Goal: Task Accomplishment & Management: Use online tool/utility

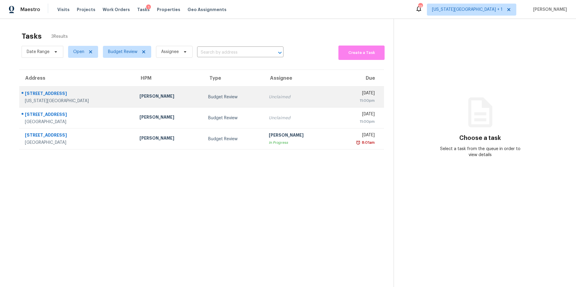
click at [44, 93] on div "7115 Baitland Dr" at bounding box center [77, 94] width 105 height 7
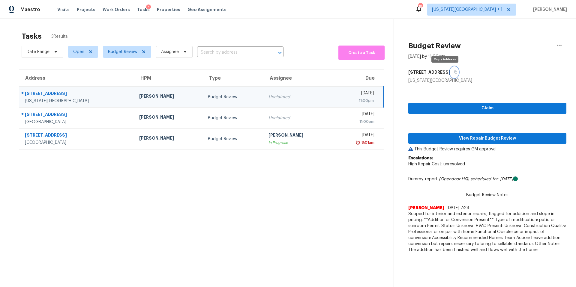
click at [454, 73] on icon "button" at bounding box center [455, 72] width 3 height 3
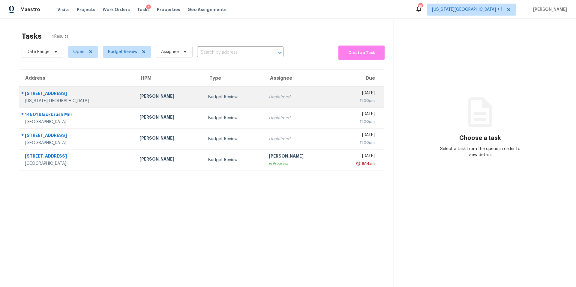
click at [139, 97] on div "[PERSON_NAME]" at bounding box center [168, 96] width 59 height 7
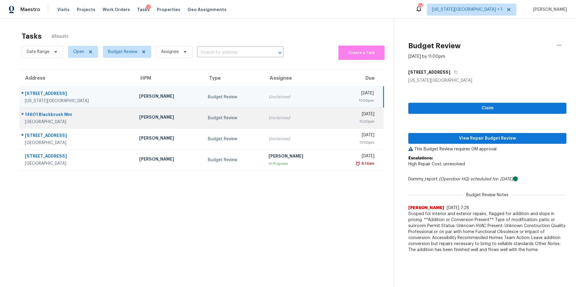
click at [144, 123] on td "[PERSON_NAME]" at bounding box center [168, 118] width 69 height 21
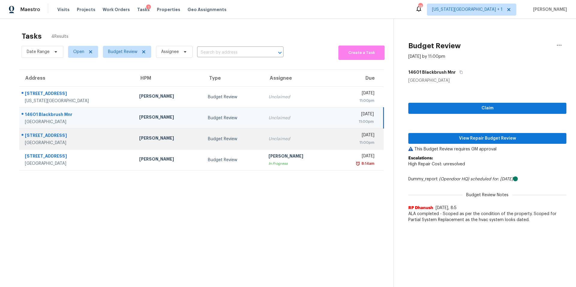
click at [142, 141] on div "[PERSON_NAME]" at bounding box center [168, 138] width 59 height 7
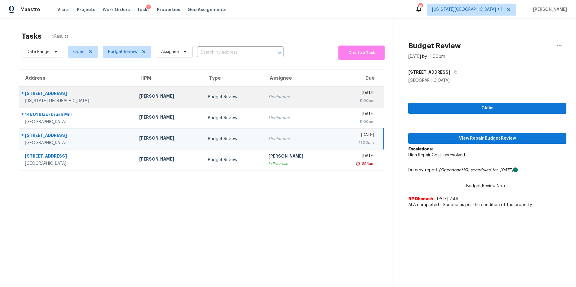
click at [140, 90] on td "[PERSON_NAME]" at bounding box center [168, 97] width 69 height 21
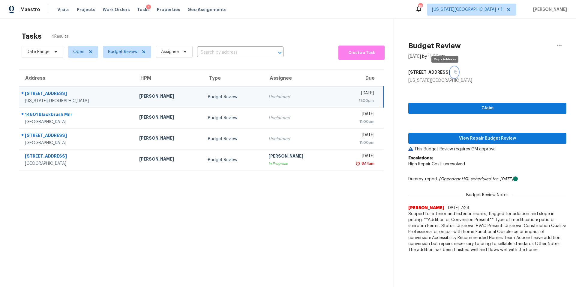
click at [431, 72] on icon "button" at bounding box center [455, 72] width 3 height 3
click at [431, 139] on span "View Repair Budget Review" at bounding box center [487, 138] width 148 height 7
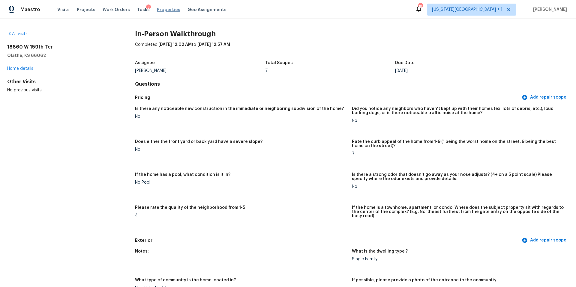
click at [159, 10] on span "Properties" at bounding box center [168, 10] width 23 height 6
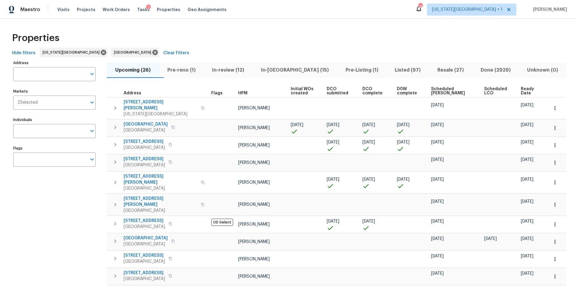
click at [192, 69] on span "Pre-reno (1)" at bounding box center [181, 70] width 38 height 8
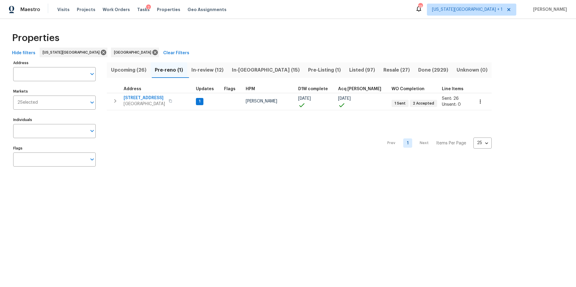
click at [243, 72] on span "In-reno (15)" at bounding box center [265, 70] width 69 height 8
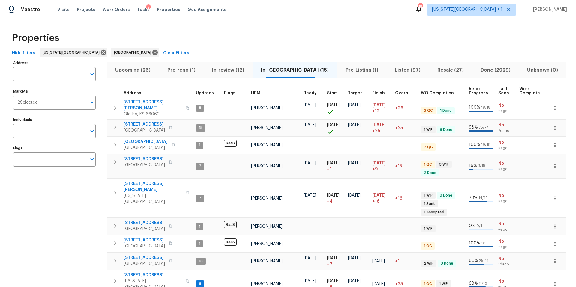
click at [137, 70] on span "Upcoming (26)" at bounding box center [132, 70] width 45 height 8
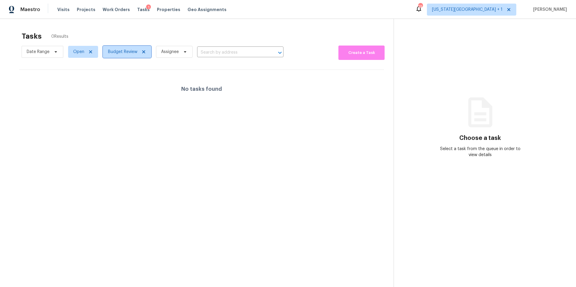
click at [124, 50] on span "Budget Review" at bounding box center [122, 52] width 29 height 6
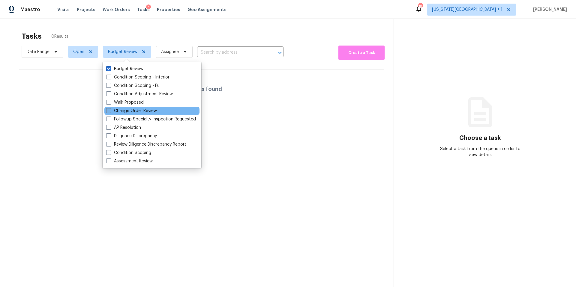
click at [122, 109] on label "Change Order Review" at bounding box center [131, 111] width 51 height 6
click at [110, 109] on input "Change Order Review" at bounding box center [108, 110] width 4 height 4
checkbox input "true"
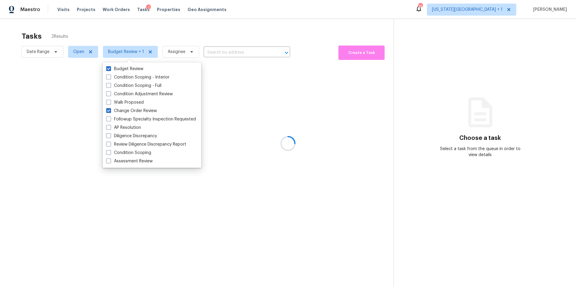
click at [153, 37] on div at bounding box center [288, 143] width 576 height 287
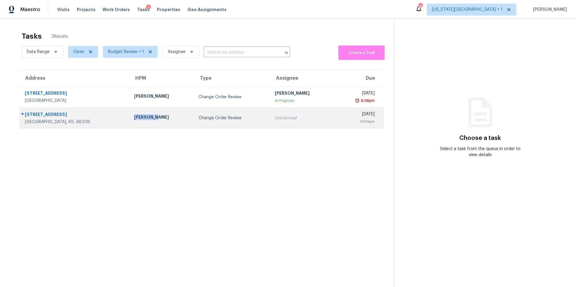
click at [134, 115] on td "[PERSON_NAME]" at bounding box center [161, 118] width 64 height 21
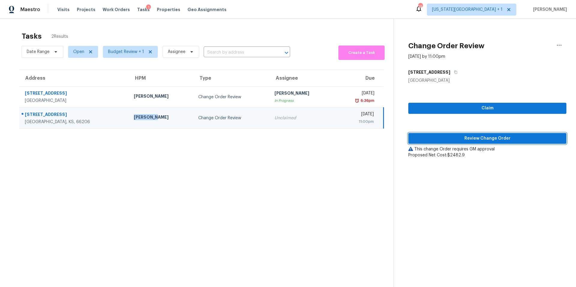
click at [433, 140] on span "Review Change Order" at bounding box center [487, 138] width 148 height 7
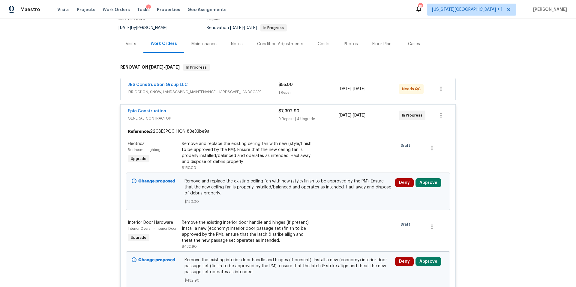
scroll to position [58, 0]
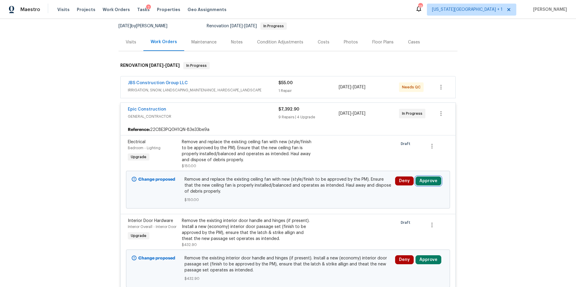
click at [427, 181] on button "Approve" at bounding box center [428, 181] width 26 height 9
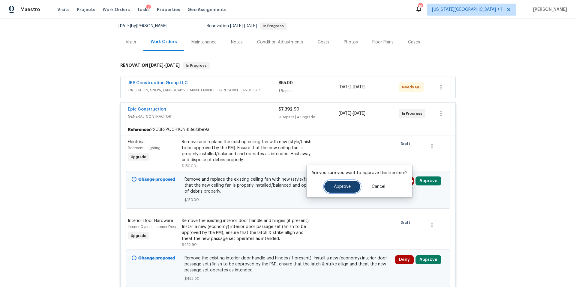
click at [349, 185] on span "Approve" at bounding box center [342, 187] width 17 height 4
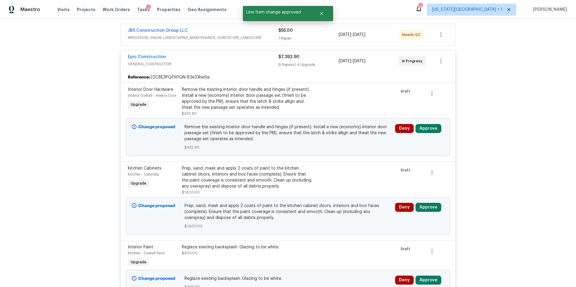
scroll to position [111, 0]
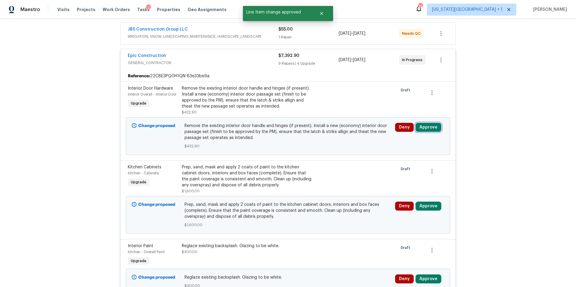
click at [430, 129] on button "Approve" at bounding box center [428, 127] width 26 height 9
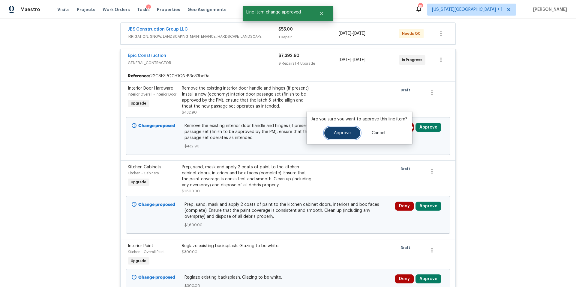
click at [347, 130] on button "Approve" at bounding box center [342, 133] width 36 height 12
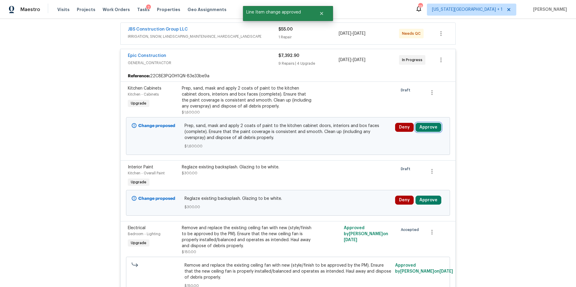
click at [428, 123] on button "Approve" at bounding box center [428, 127] width 26 height 9
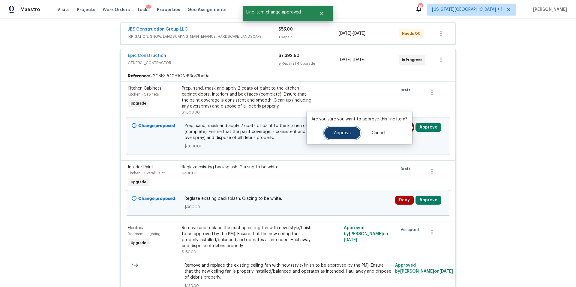
click at [344, 130] on button "Approve" at bounding box center [342, 133] width 36 height 12
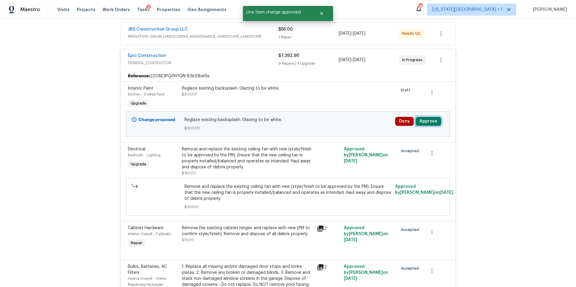
click at [431, 124] on button "Approve" at bounding box center [428, 121] width 26 height 9
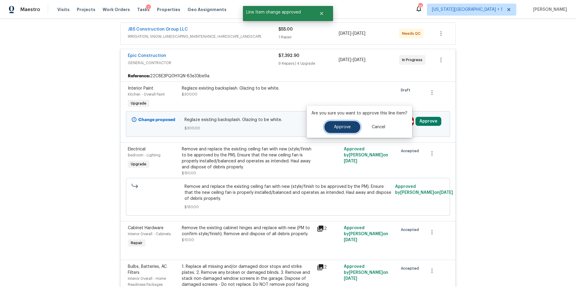
click at [337, 130] on button "Approve" at bounding box center [342, 127] width 36 height 12
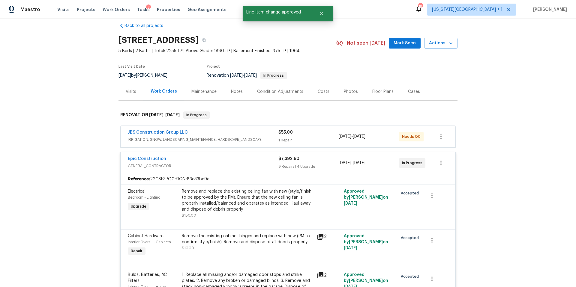
scroll to position [0, 0]
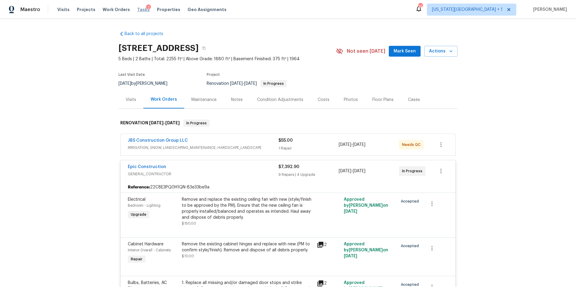
click at [138, 10] on span "Tasks" at bounding box center [143, 9] width 13 height 4
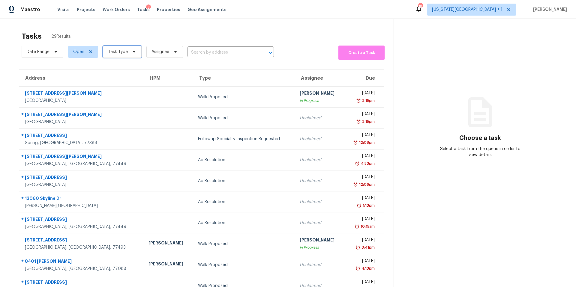
click at [128, 52] on span "Task Type" at bounding box center [122, 52] width 39 height 12
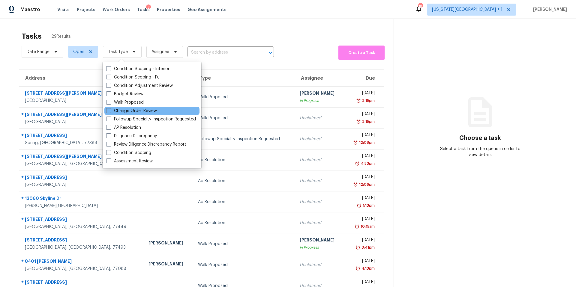
click at [120, 108] on div "Change Order Review" at bounding box center [151, 111] width 95 height 8
click at [118, 112] on label "Change Order Review" at bounding box center [131, 111] width 51 height 6
click at [110, 112] on input "Change Order Review" at bounding box center [108, 110] width 4 height 4
checkbox input "true"
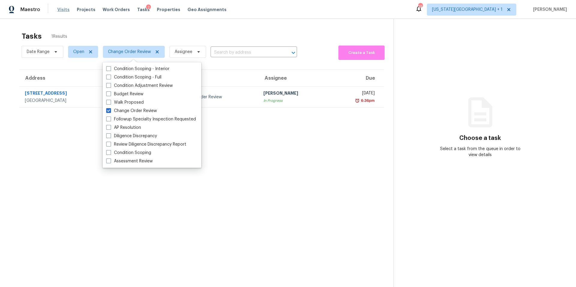
click at [65, 10] on span "Visits" at bounding box center [63, 10] width 12 height 6
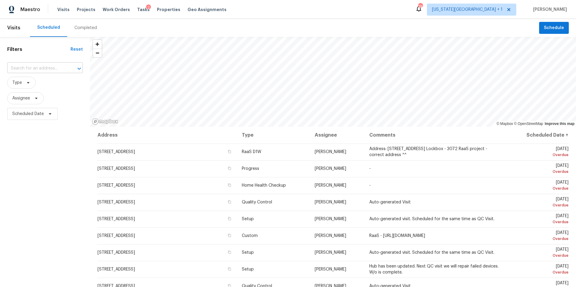
click at [39, 67] on input "text" at bounding box center [36, 68] width 59 height 9
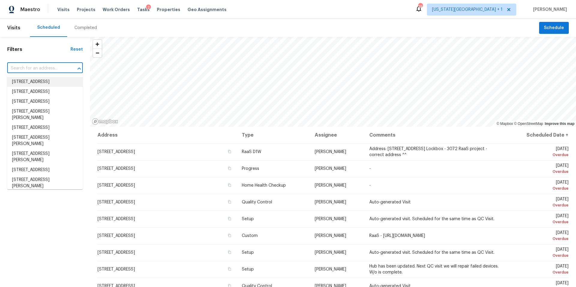
click at [61, 44] on div "Filters Reset ​ Type Assignee Scheduled Date" at bounding box center [45, 197] width 90 height 320
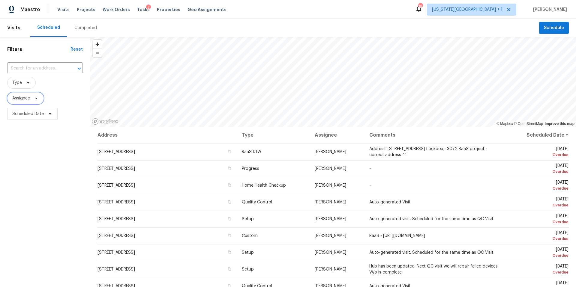
click at [37, 98] on icon at bounding box center [36, 98] width 5 height 5
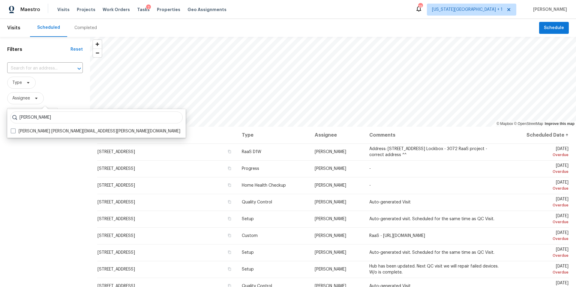
type input "matt mcevoy"
click at [21, 136] on div "matt mcevoy Matt McEvoy matt.mcevoy@opendoor.com" at bounding box center [96, 123] width 178 height 29
click at [24, 126] on div "matt mcevoy Matt McEvoy matt.mcevoy@opendoor.com" at bounding box center [96, 123] width 178 height 29
click at [23, 131] on label "Matt McEvoy matt.mcevoy@opendoor.com" at bounding box center [95, 131] width 169 height 6
click at [15, 131] on input "Matt McEvoy matt.mcevoy@opendoor.com" at bounding box center [13, 130] width 4 height 4
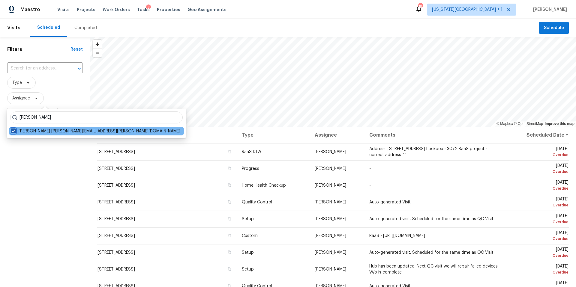
checkbox input "true"
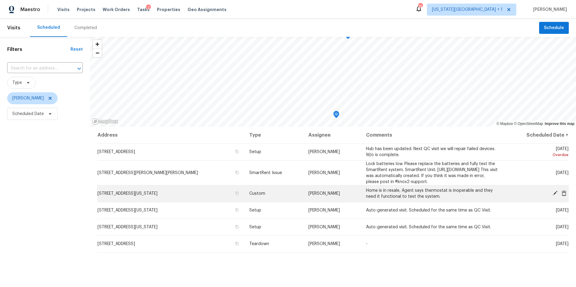
click at [555, 196] on icon at bounding box center [554, 193] width 5 height 5
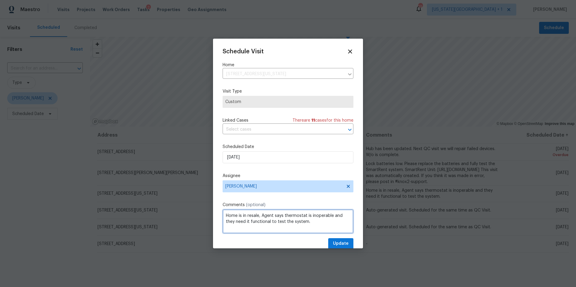
click at [316, 221] on textarea "Home is in resale, Agent says thermostat is inoperable and they need it functio…" at bounding box center [287, 222] width 131 height 24
type textarea "Home is in resale, Agent says thermostat is inoperable and they need it functio…"
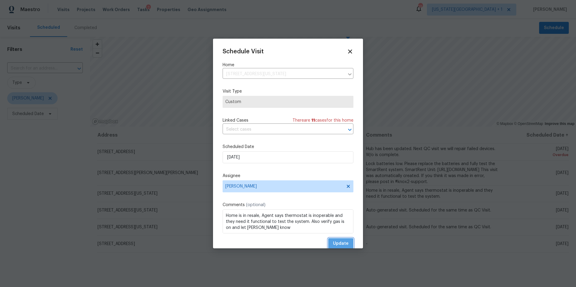
click at [341, 242] on span "Update" at bounding box center [341, 243] width 16 height 7
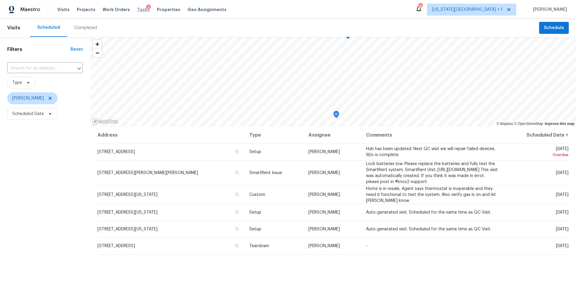
click at [138, 9] on span "Tasks" at bounding box center [143, 9] width 13 height 4
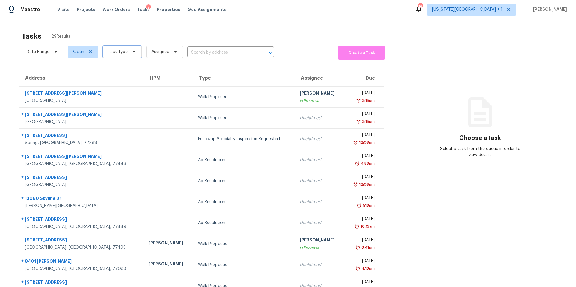
click at [118, 51] on span "Task Type" at bounding box center [118, 52] width 20 height 6
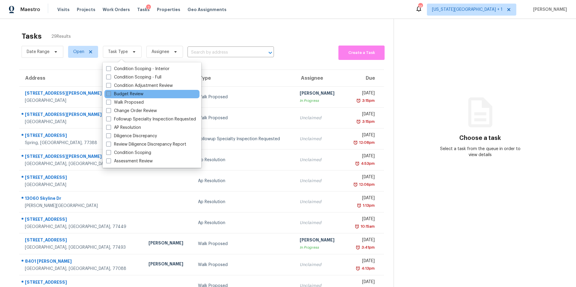
click at [119, 93] on label "Budget Review" at bounding box center [124, 94] width 37 height 6
click at [110, 93] on input "Budget Review" at bounding box center [108, 93] width 4 height 4
checkbox input "true"
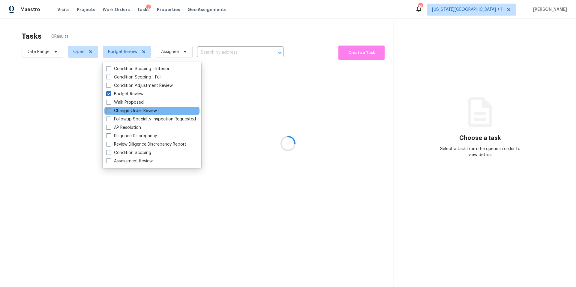
click at [118, 110] on label "Change Order Review" at bounding box center [131, 111] width 51 height 6
click at [110, 110] on input "Change Order Review" at bounding box center [108, 110] width 4 height 4
checkbox input "true"
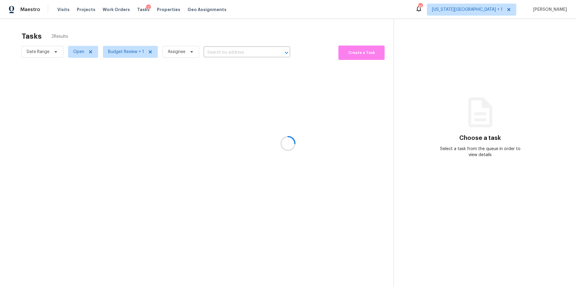
click at [156, 39] on div at bounding box center [288, 143] width 576 height 287
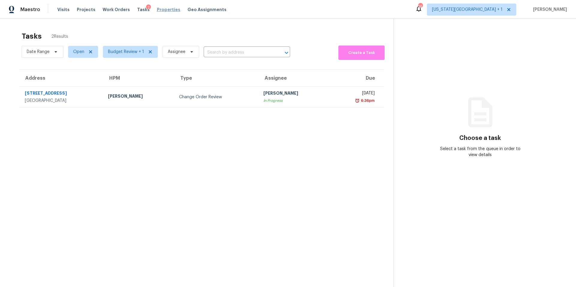
click at [159, 9] on span "Properties" at bounding box center [168, 10] width 23 height 6
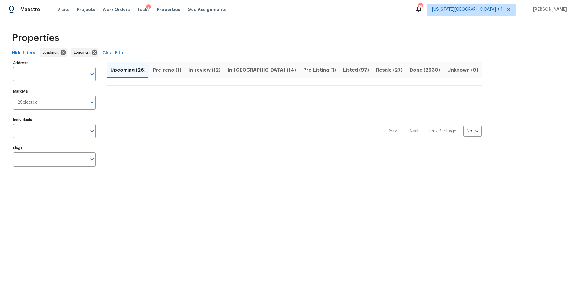
click at [220, 70] on span "In-review (12)" at bounding box center [204, 70] width 32 height 8
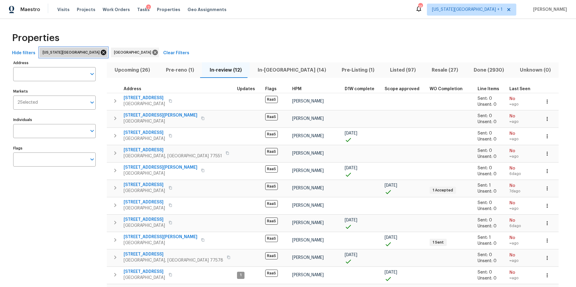
click at [100, 53] on icon at bounding box center [103, 52] width 7 height 7
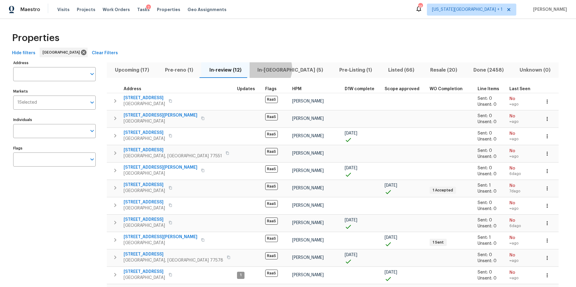
click at [263, 69] on span "In-reno (5)" at bounding box center [290, 70] width 75 height 8
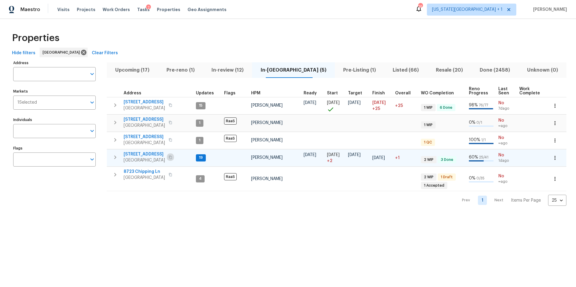
click at [170, 157] on icon "button" at bounding box center [170, 158] width 4 height 4
click at [61, 11] on span "Visits" at bounding box center [63, 10] width 12 height 6
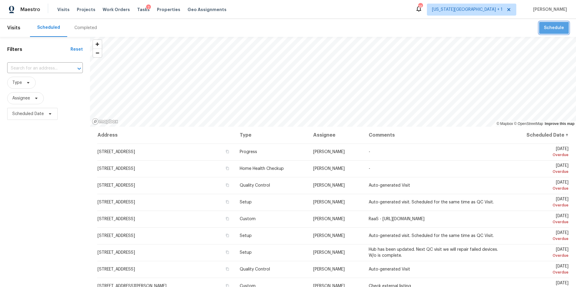
click at [552, 31] on button "Schedule" at bounding box center [554, 28] width 30 height 12
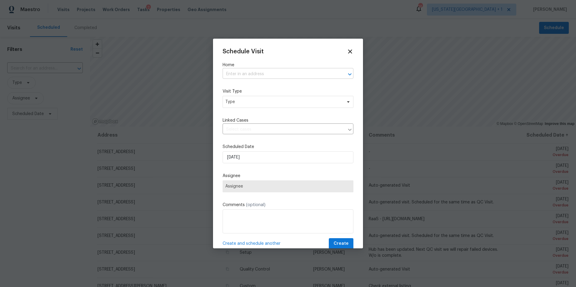
click at [287, 75] on input "text" at bounding box center [279, 74] width 114 height 9
type input "28514"
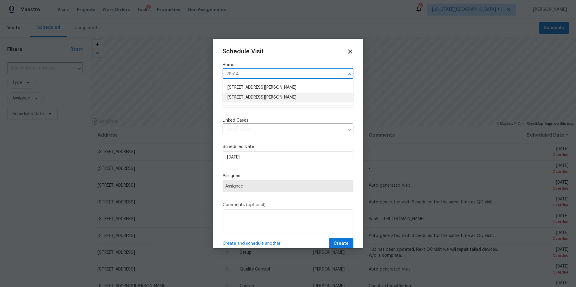
click at [254, 97] on li "28514 Blue Holly Ln, Katy, TX 77494" at bounding box center [287, 98] width 131 height 10
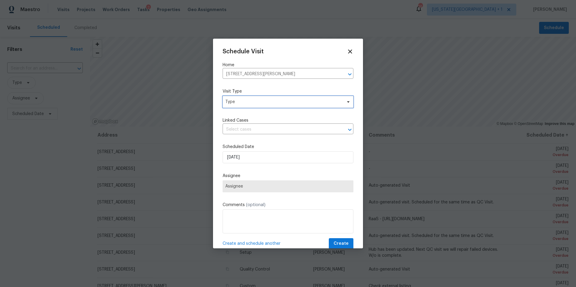
click at [257, 103] on span "Type" at bounding box center [283, 102] width 117 height 6
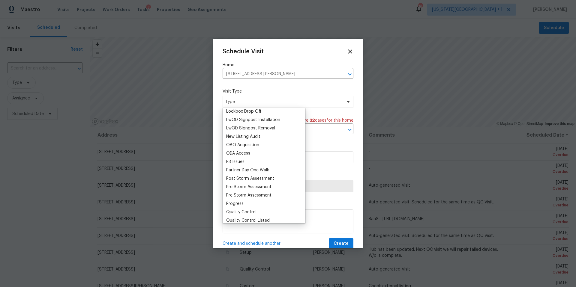
scroll to position [321, 0]
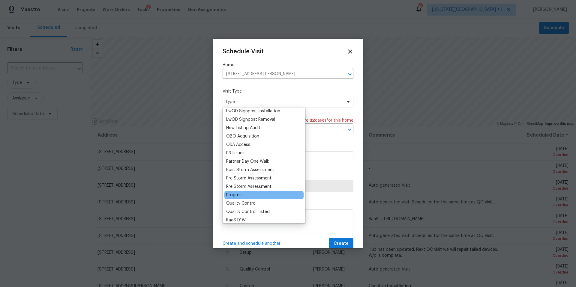
click at [234, 194] on div "Progress" at bounding box center [234, 195] width 17 height 6
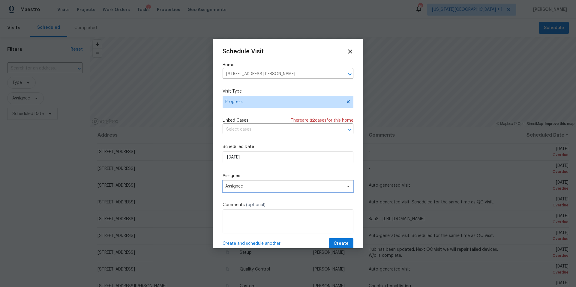
click at [251, 190] on span "Assignee" at bounding box center [287, 186] width 131 height 12
type input "luis"
click at [236, 218] on div "[PERSON_NAME]" at bounding box center [241, 220] width 31 height 6
click at [344, 245] on span "Create" at bounding box center [340, 243] width 15 height 7
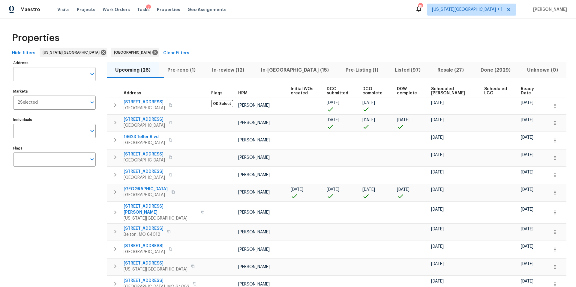
click at [47, 77] on input "Address" at bounding box center [49, 74] width 73 height 14
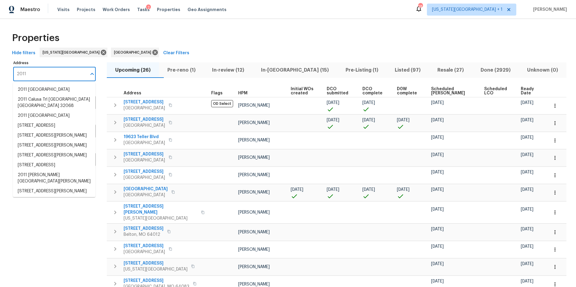
type input "2011"
click at [279, 70] on span "In-reno (15)" at bounding box center [294, 70] width 77 height 8
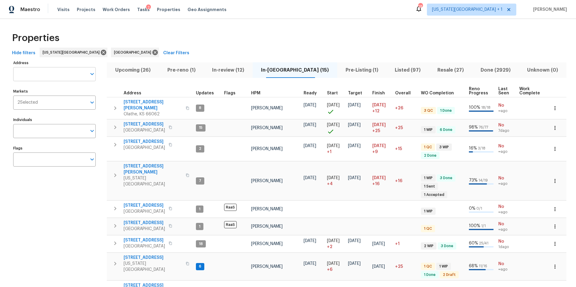
click at [40, 72] on input "Address" at bounding box center [49, 74] width 73 height 14
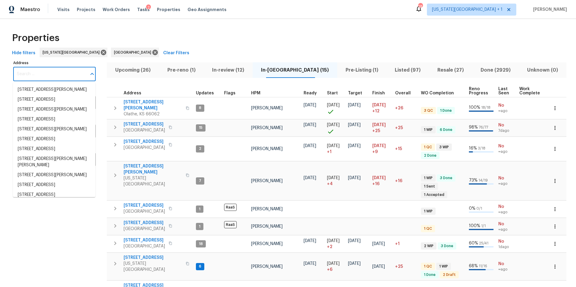
type input "0"
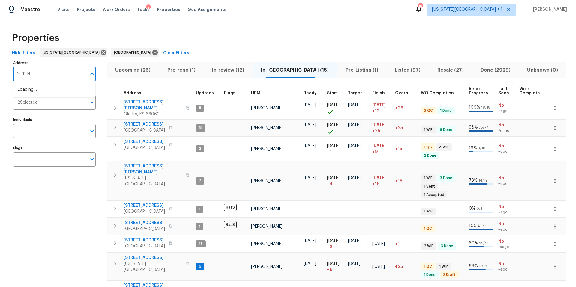
type input "2011 N"
click at [35, 93] on li "2011 N 49th Ter Kansas City KS 66104" at bounding box center [54, 90] width 82 height 10
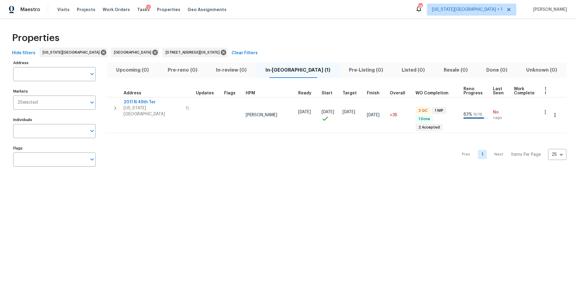
type input "2011 N 49th Ter Kansas City KS 66104"
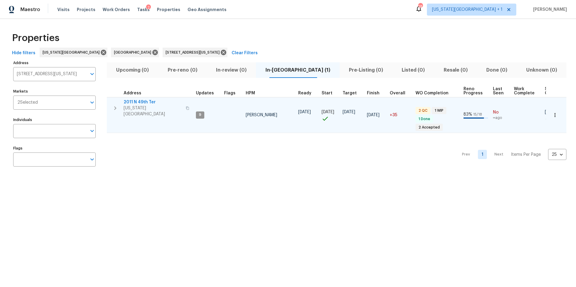
click at [141, 107] on span "Kansas City, KS 66104" at bounding box center [152, 111] width 58 height 12
click at [556, 112] on icon "button" at bounding box center [555, 115] width 6 height 6
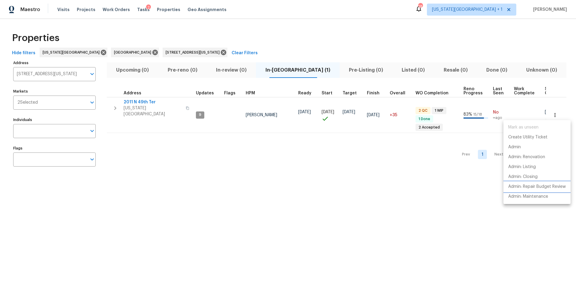
click at [513, 188] on p "Admin: Repair Budget Review" at bounding box center [537, 187] width 58 height 6
click at [138, 102] on div at bounding box center [288, 143] width 576 height 287
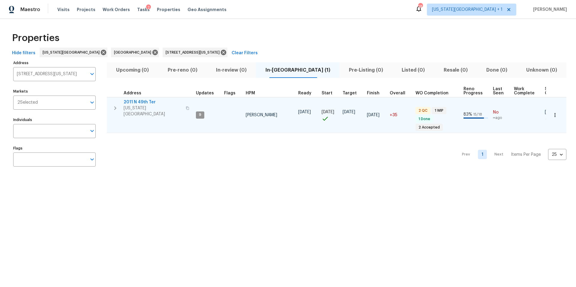
click at [141, 103] on span "2011 N 49th Ter" at bounding box center [152, 102] width 58 height 6
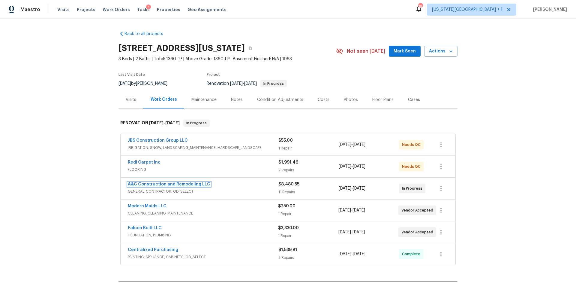
click at [172, 184] on link "A&C Construction and Remodeling LLC" at bounding box center [169, 184] width 82 height 4
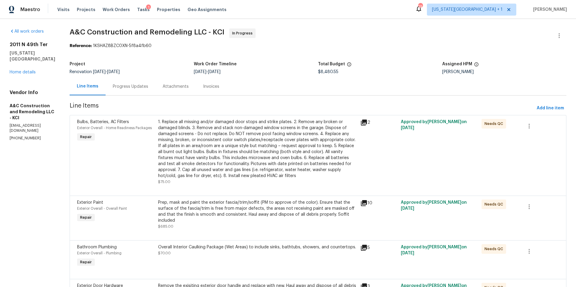
click at [146, 85] on div "Progress Updates" at bounding box center [130, 87] width 35 height 6
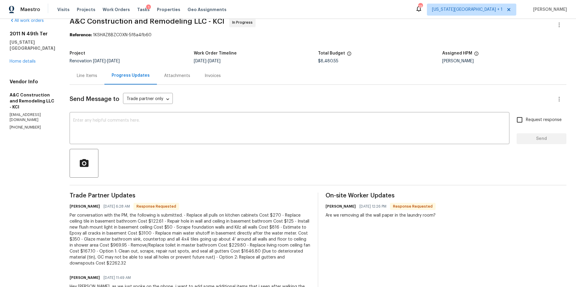
scroll to position [12, 0]
click at [29, 58] on link "Home details" at bounding box center [23, 60] width 26 height 4
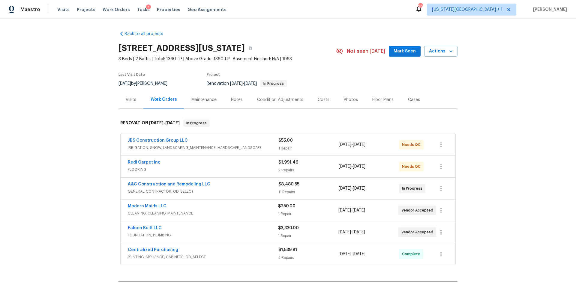
click at [131, 98] on div "Visits" at bounding box center [131, 100] width 10 height 6
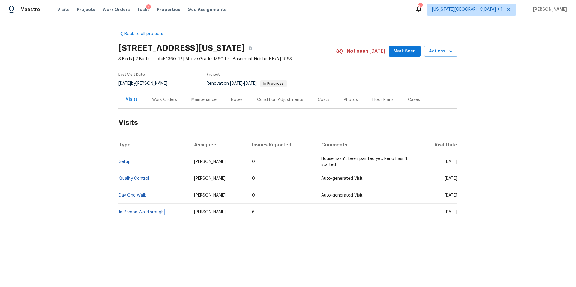
click at [141, 211] on link "In-Person Walkthrough" at bounding box center [141, 212] width 45 height 4
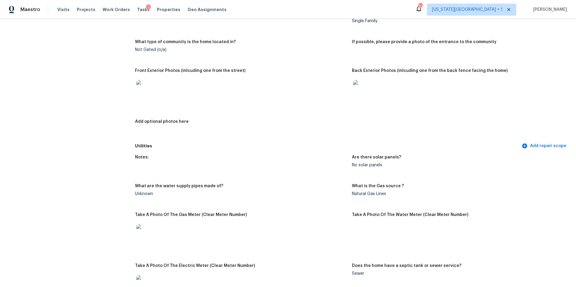
scroll to position [246, 0]
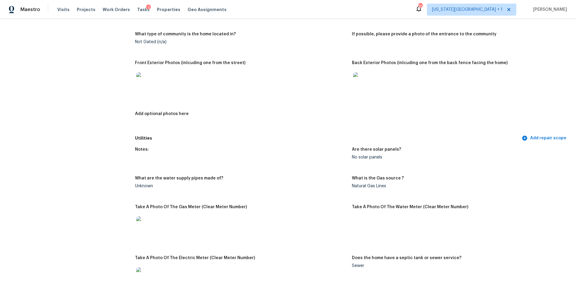
click at [147, 78] on img at bounding box center [145, 81] width 19 height 19
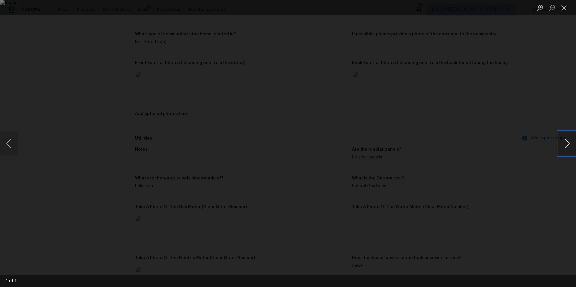
click at [569, 143] on button "Next image" at bounding box center [567, 144] width 18 height 24
click at [544, 44] on div "Lightbox" at bounding box center [288, 143] width 576 height 287
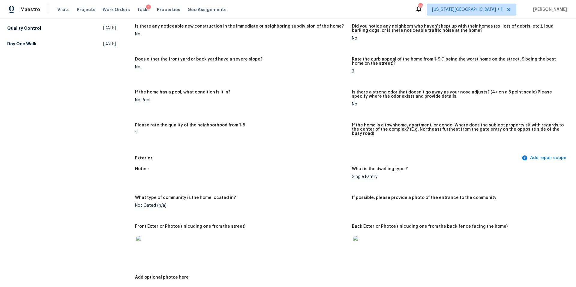
scroll to position [0, 0]
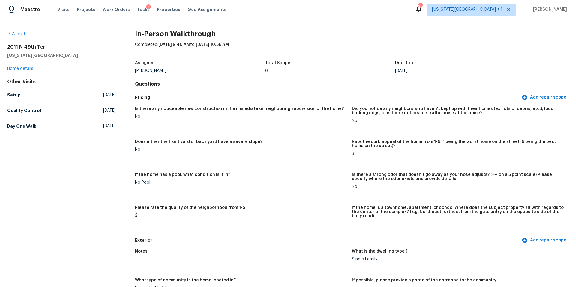
click at [25, 74] on div "All visits 2011 N 49th Ter Kansas City, KS 66104 Home details Other Visits Setu…" at bounding box center [61, 81] width 109 height 101
click at [26, 67] on link "Home details" at bounding box center [20, 69] width 26 height 4
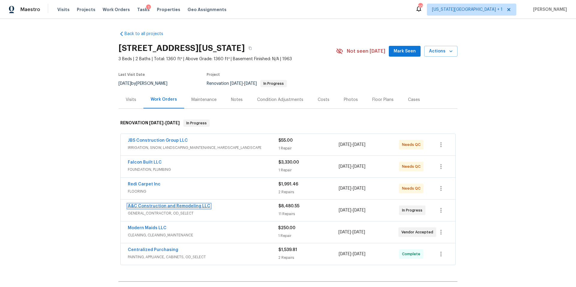
click at [156, 208] on link "A&C Construction and Remodeling LLC" at bounding box center [169, 206] width 82 height 4
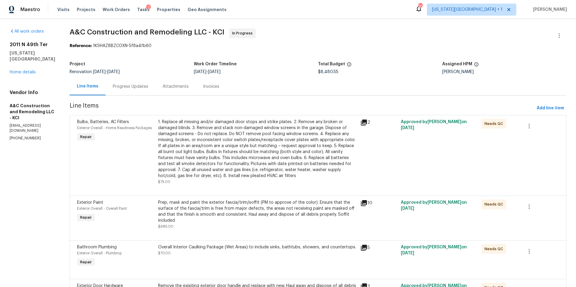
scroll to position [3, 0]
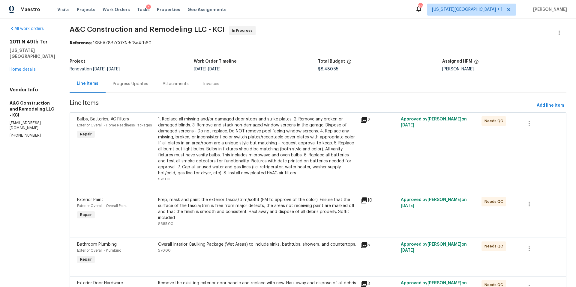
click at [143, 82] on div "Progress Updates" at bounding box center [130, 84] width 35 height 6
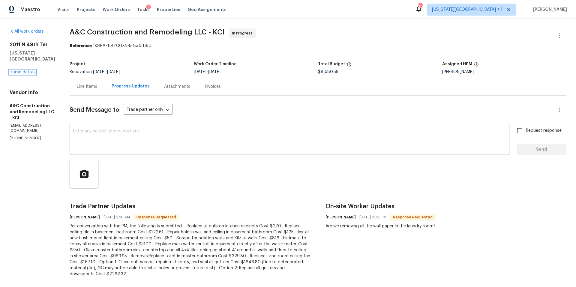
click at [33, 70] on link "Home details" at bounding box center [23, 72] width 26 height 4
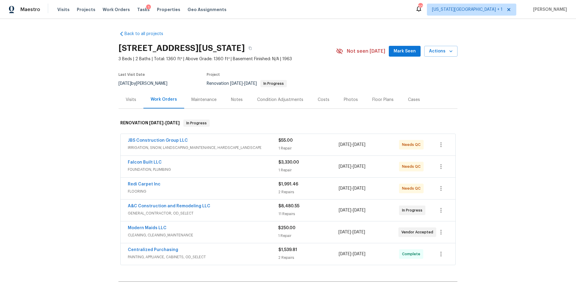
click at [236, 101] on div "Notes" at bounding box center [237, 100] width 12 height 6
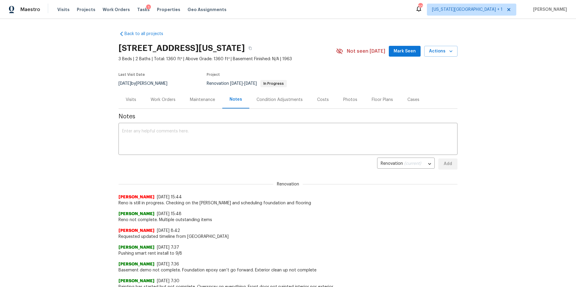
click at [159, 102] on div "Work Orders" at bounding box center [162, 100] width 25 height 6
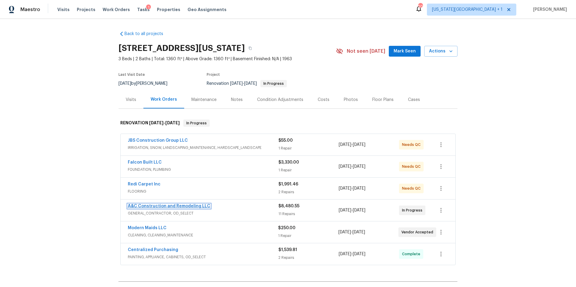
click at [153, 206] on link "A&C Construction and Remodeling LLC" at bounding box center [169, 206] width 82 height 4
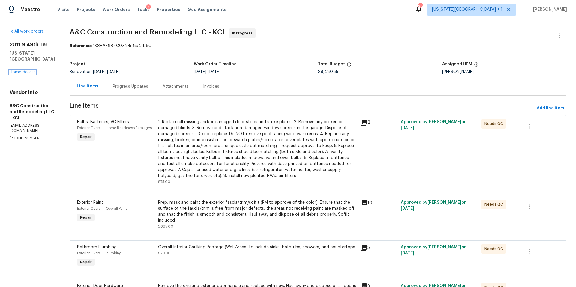
click at [23, 70] on link "Home details" at bounding box center [23, 72] width 26 height 4
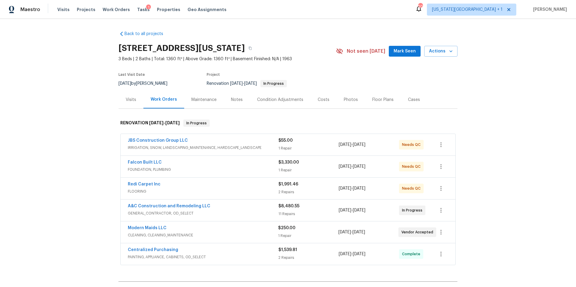
click at [130, 98] on div "Visits" at bounding box center [131, 100] width 10 height 6
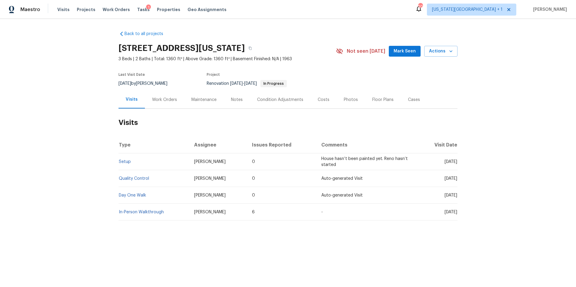
click at [163, 100] on div "Work Orders" at bounding box center [164, 100] width 25 height 6
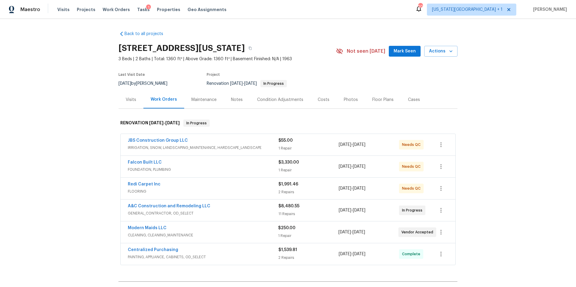
click at [132, 98] on div "Visits" at bounding box center [131, 100] width 10 height 6
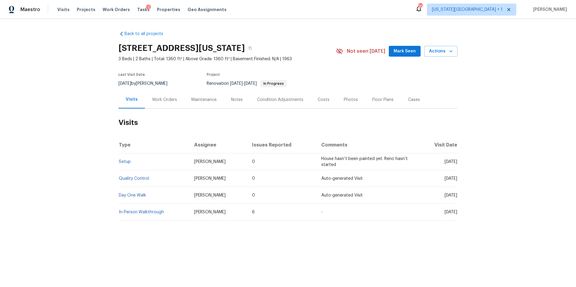
click at [150, 214] on td "In-Person Walkthrough" at bounding box center [153, 212] width 71 height 17
click at [151, 212] on link "In-Person Walkthrough" at bounding box center [141, 212] width 45 height 4
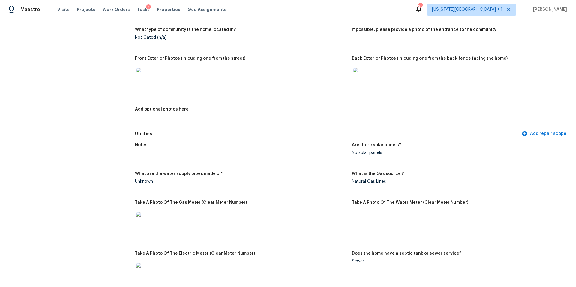
scroll to position [243, 0]
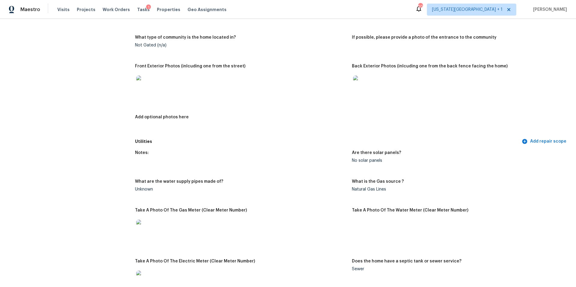
click at [149, 80] on img at bounding box center [145, 85] width 19 height 19
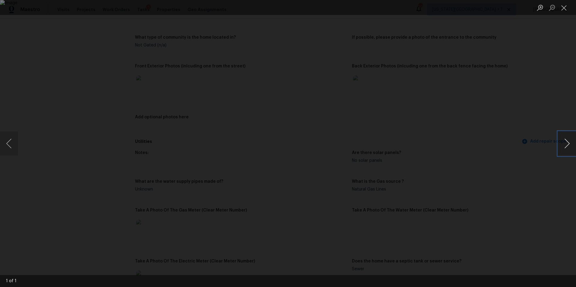
click at [565, 140] on button "Next image" at bounding box center [567, 144] width 18 height 24
click at [516, 144] on div "Lightbox" at bounding box center [288, 143] width 576 height 287
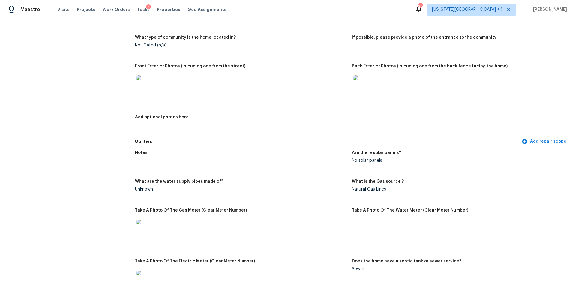
click at [360, 76] on img at bounding box center [362, 85] width 19 height 19
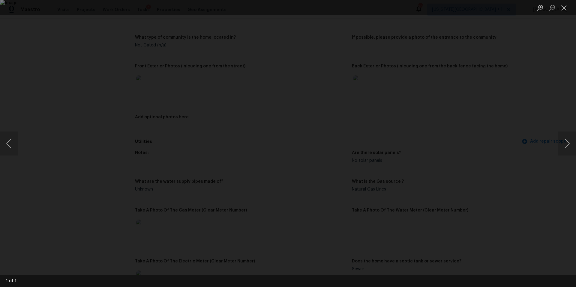
click at [489, 109] on div "Lightbox" at bounding box center [288, 143] width 576 height 287
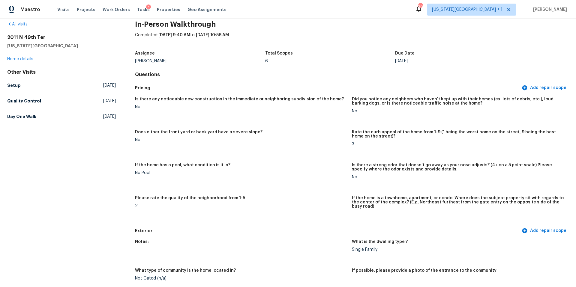
scroll to position [0, 0]
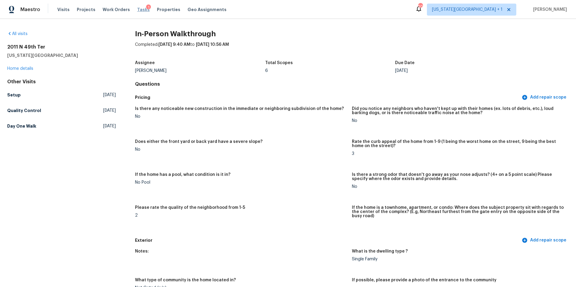
click at [137, 10] on span "Tasks" at bounding box center [143, 9] width 13 height 4
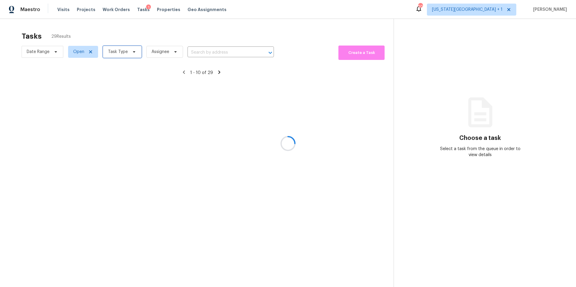
click at [124, 54] on span "Task Type" at bounding box center [118, 52] width 20 height 6
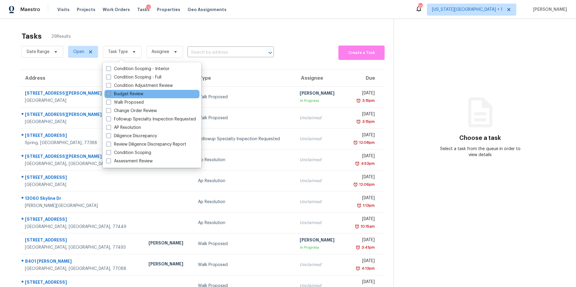
click at [125, 95] on label "Budget Review" at bounding box center [124, 94] width 37 height 6
click at [110, 95] on input "Budget Review" at bounding box center [108, 93] width 4 height 4
checkbox input "true"
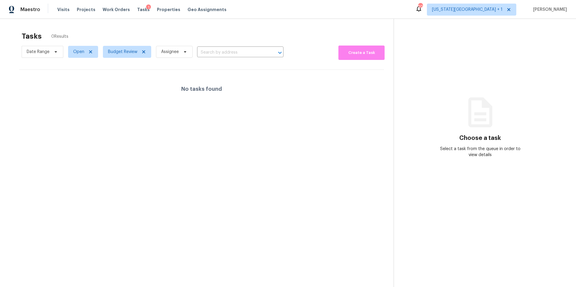
click at [152, 32] on div "Tasks 0 Results" at bounding box center [208, 36] width 372 height 16
click at [147, 53] on span "Budget Review" at bounding box center [127, 52] width 48 height 12
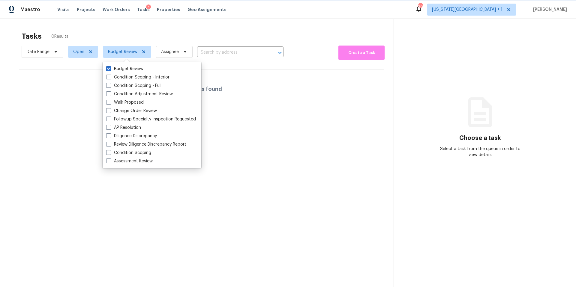
click at [144, 51] on icon at bounding box center [143, 51] width 5 height 5
checkbox input "false"
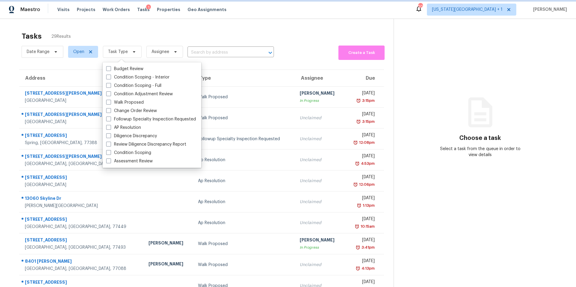
click at [130, 52] on span at bounding box center [133, 51] width 7 height 5
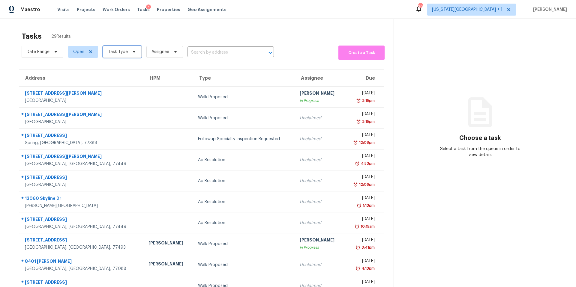
click at [130, 52] on span at bounding box center [133, 51] width 7 height 5
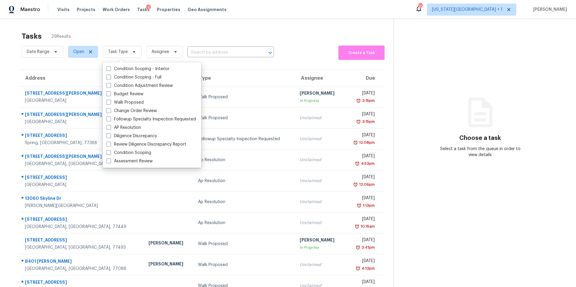
click at [132, 33] on div "Tasks 29 Results" at bounding box center [208, 36] width 372 height 16
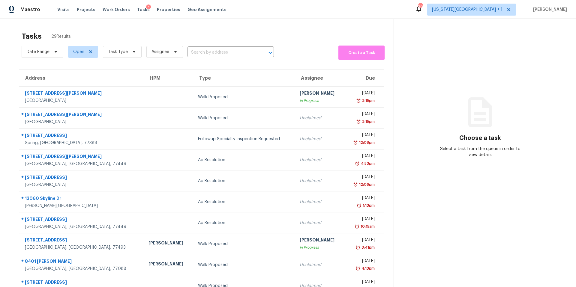
click at [138, 12] on div "Tasks 1" at bounding box center [143, 10] width 13 height 6
click at [159, 8] on span "Properties" at bounding box center [168, 10] width 23 height 6
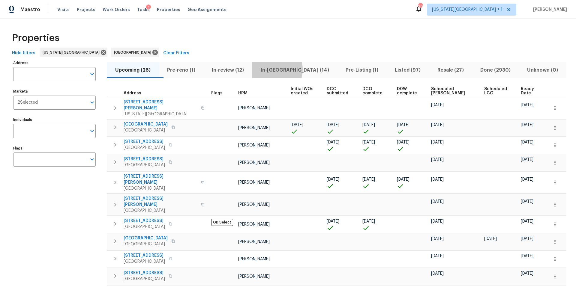
click at [283, 69] on span "In-reno (14)" at bounding box center [295, 70] width 78 height 8
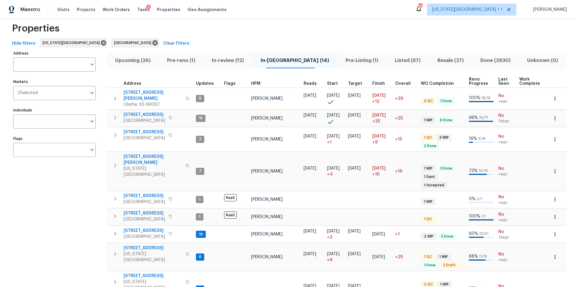
scroll to position [13, 0]
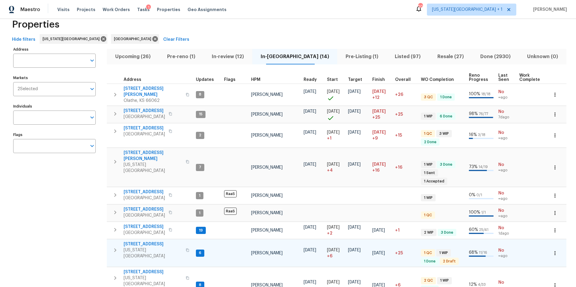
click at [134, 241] on span "7518 NW 76th Pl" at bounding box center [152, 244] width 58 height 6
click at [556, 249] on icon "button" at bounding box center [555, 252] width 6 height 6
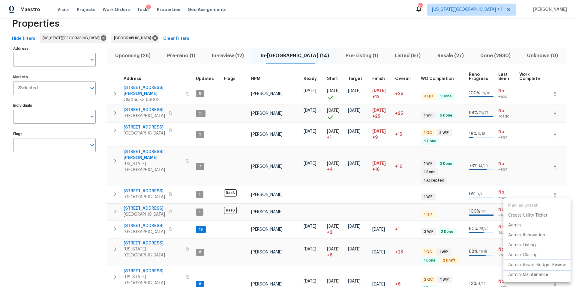
click at [528, 266] on p "Admin: Repair Budget Review" at bounding box center [537, 265] width 58 height 6
click at [155, 10] on div at bounding box center [288, 143] width 576 height 287
click at [343, 54] on span "Pre-Listing (1)" at bounding box center [362, 56] width 42 height 8
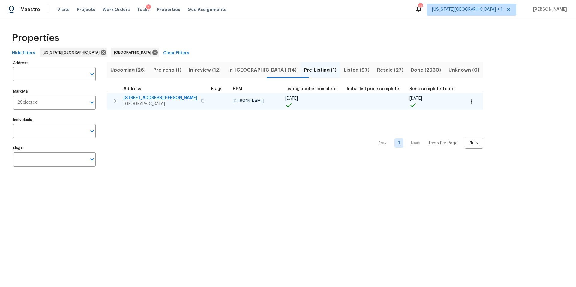
click at [201, 101] on icon "button" at bounding box center [202, 100] width 3 height 3
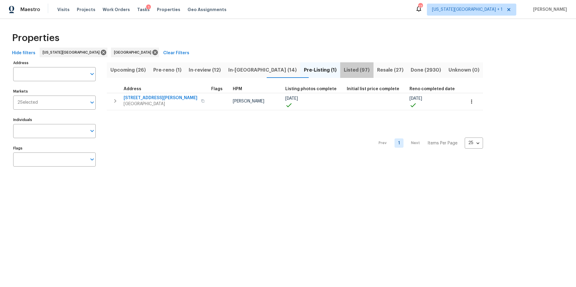
click at [344, 69] on span "Listed (97)" at bounding box center [357, 70] width 26 height 8
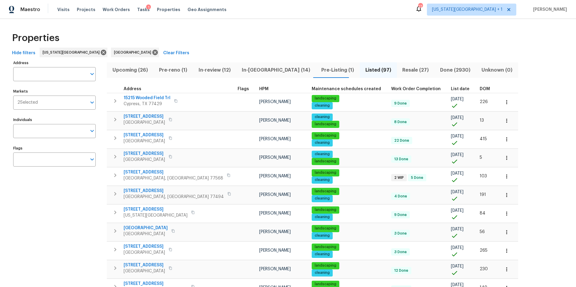
click at [479, 89] on span "DOM" at bounding box center [484, 89] width 10 height 4
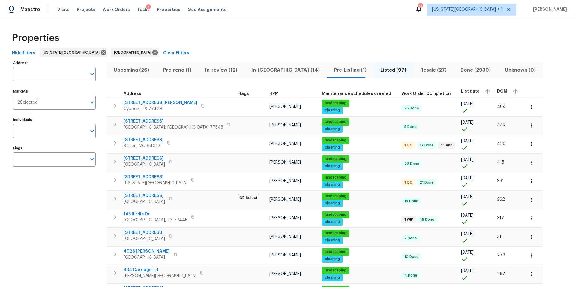
click at [497, 92] on span "DOM" at bounding box center [502, 91] width 10 height 4
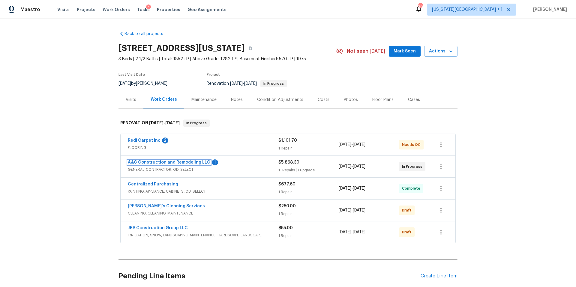
click at [188, 163] on link "A&C Construction and Remodeling LLC" at bounding box center [169, 162] width 82 height 4
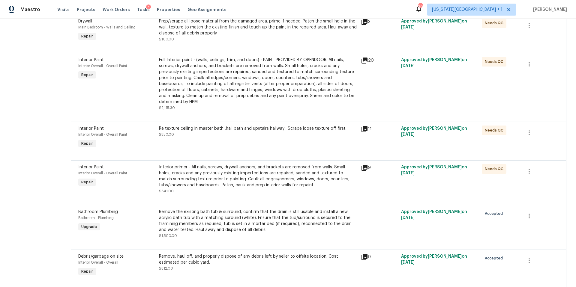
scroll to position [343, 0]
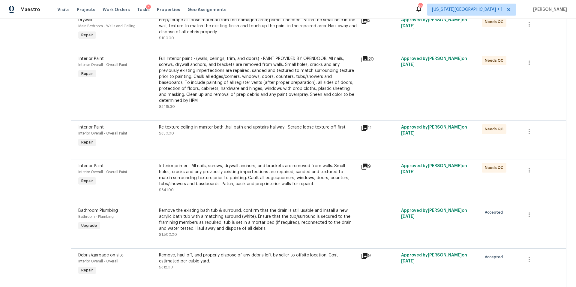
click at [240, 219] on div "Remove the existing bath tub & surround, confirm that the drain is still usable…" at bounding box center [258, 220] width 198 height 24
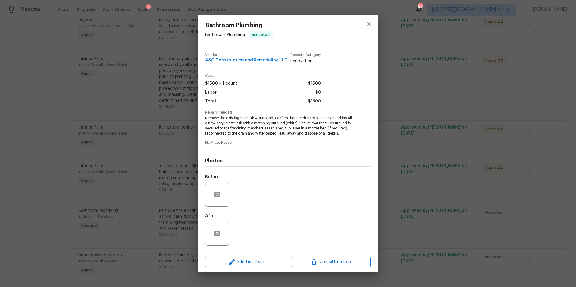
click at [400, 133] on div "Bathroom Plumbing Bathroom - Plumbing Accepted Vendor A&C Construction and Remo…" at bounding box center [288, 143] width 576 height 287
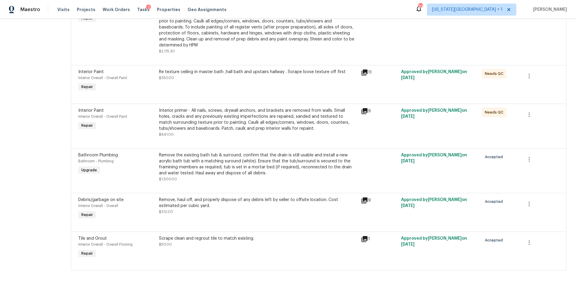
scroll to position [401, 0]
click at [216, 238] on div "Scrape clean and regrout tile to match existing." at bounding box center [258, 238] width 198 height 6
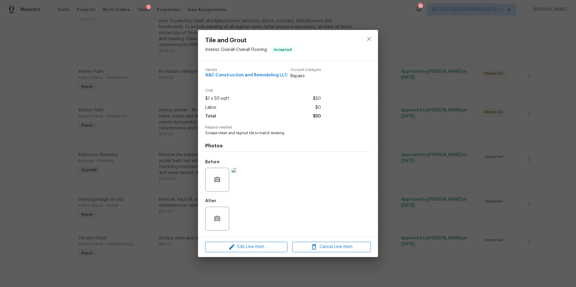
click at [247, 188] on img at bounding box center [243, 180] width 24 height 24
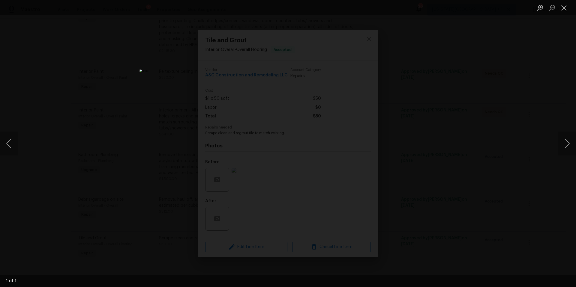
click at [469, 139] on div "Lightbox" at bounding box center [288, 143] width 576 height 287
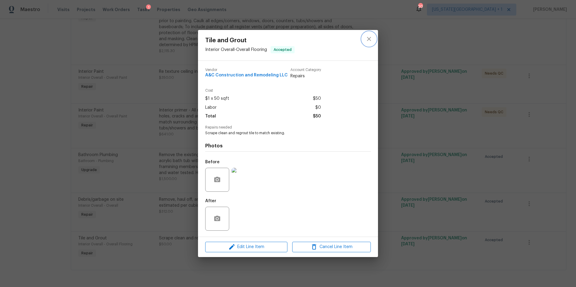
click at [370, 40] on icon "close" at bounding box center [368, 38] width 7 height 7
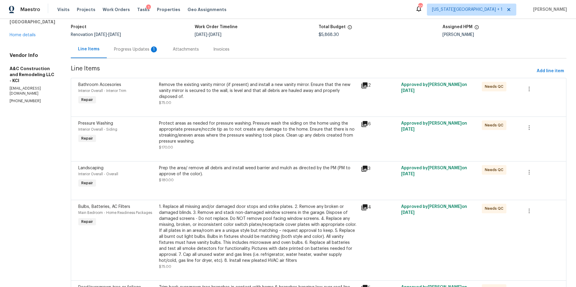
scroll to position [30, 0]
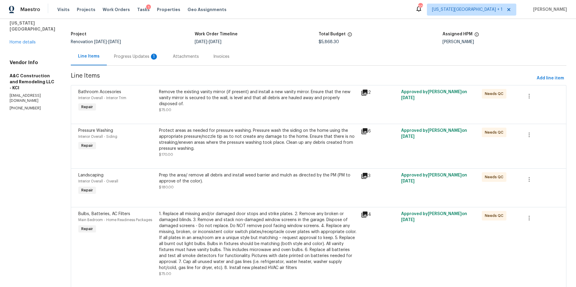
click at [135, 57] on div "Progress Updates 1" at bounding box center [136, 57] width 44 height 6
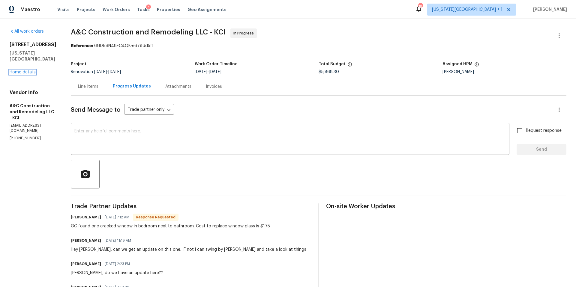
click at [27, 70] on link "Home details" at bounding box center [23, 72] width 26 height 4
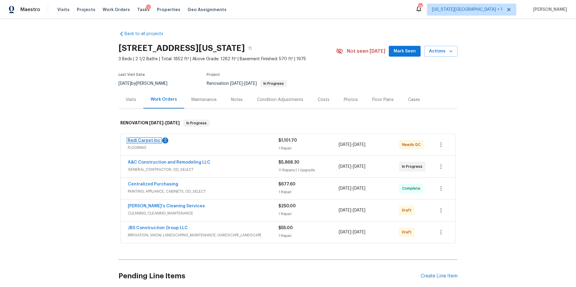
click at [141, 141] on link "Redi Carpet Inc" at bounding box center [144, 140] width 33 height 4
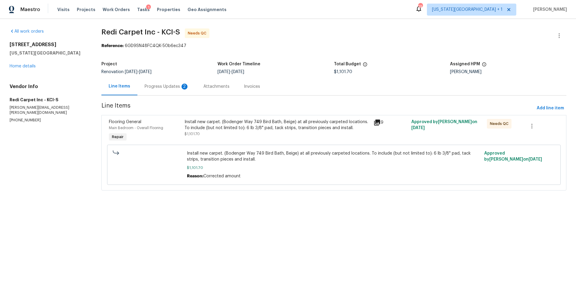
click at [171, 88] on div "Progress Updates 2" at bounding box center [166, 87] width 44 height 6
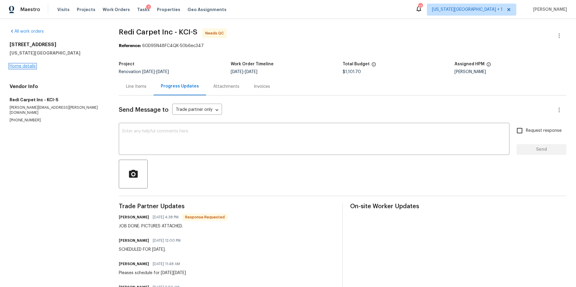
click at [30, 65] on link "Home details" at bounding box center [23, 66] width 26 height 4
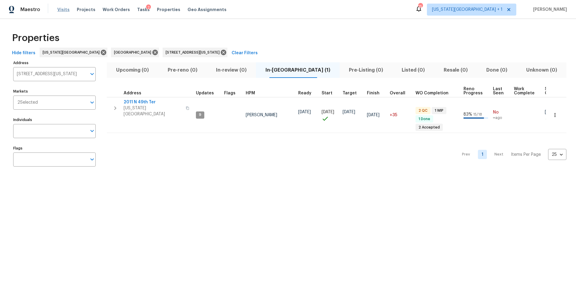
click at [59, 8] on span "Visits" at bounding box center [63, 10] width 12 height 6
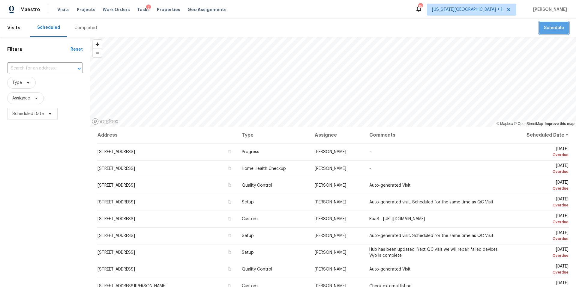
click at [559, 30] on span "Schedule" at bounding box center [553, 27] width 20 height 7
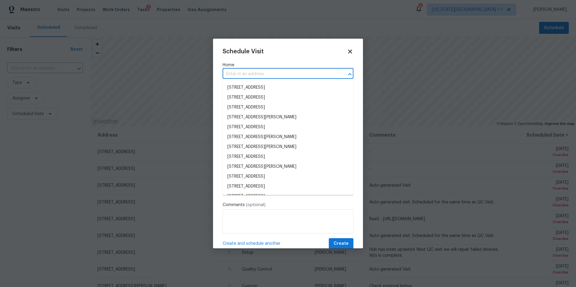
click at [263, 74] on input "text" at bounding box center [279, 74] width 114 height 9
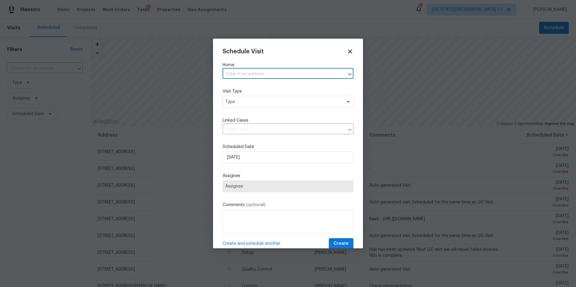
paste input "[STREET_ADDRESS]"
type input "[STREET_ADDRESS]"
click at [257, 88] on li "[STREET_ADDRESS]" at bounding box center [287, 88] width 131 height 10
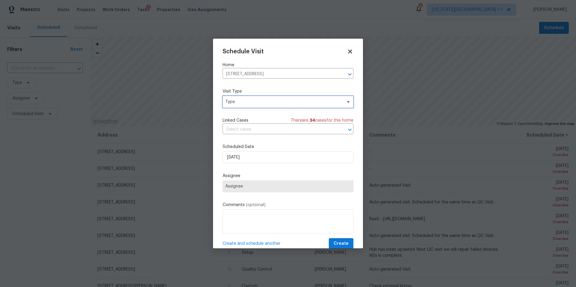
click at [242, 103] on span "Type" at bounding box center [283, 102] width 117 height 6
type input "progres"
click at [235, 139] on div "Progress" at bounding box center [234, 139] width 17 height 6
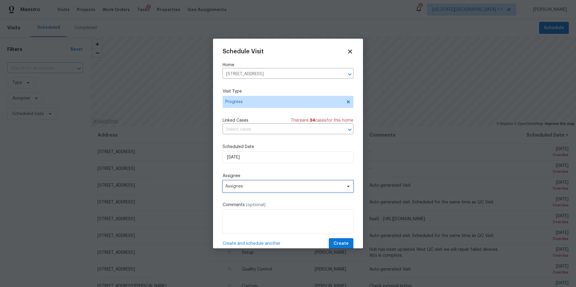
click at [245, 187] on span "Assignee" at bounding box center [283, 186] width 117 height 5
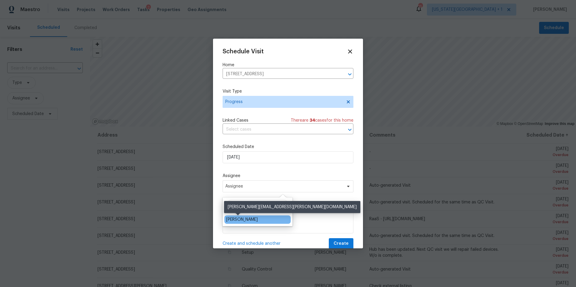
type input "lui"
click at [233, 219] on div "[PERSON_NAME]" at bounding box center [241, 220] width 31 height 6
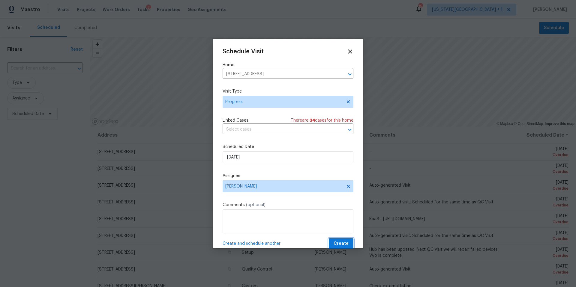
click at [334, 240] on button "Create" at bounding box center [341, 243] width 25 height 11
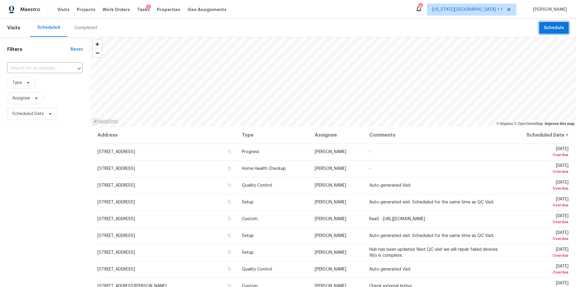
click at [546, 32] on button "Schedule" at bounding box center [554, 28] width 30 height 12
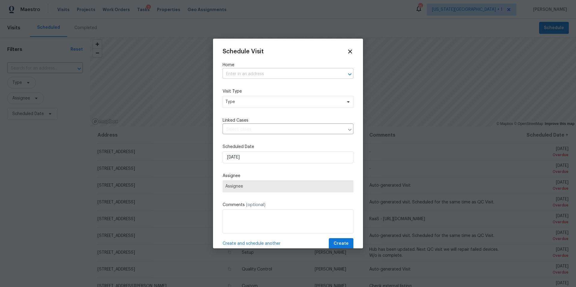
click at [272, 73] on input "text" at bounding box center [279, 74] width 114 height 9
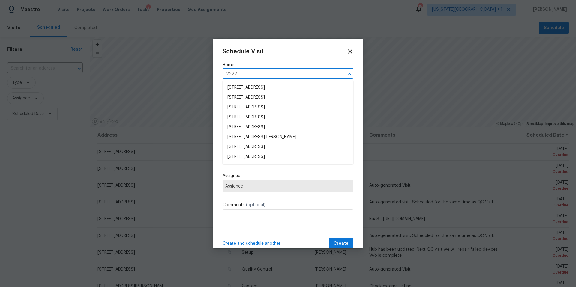
type input "2222"
click at [245, 156] on li "[STREET_ADDRESS]" at bounding box center [287, 157] width 131 height 10
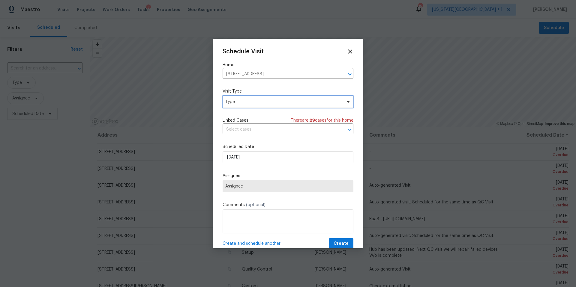
click at [255, 102] on span "Type" at bounding box center [283, 102] width 117 height 6
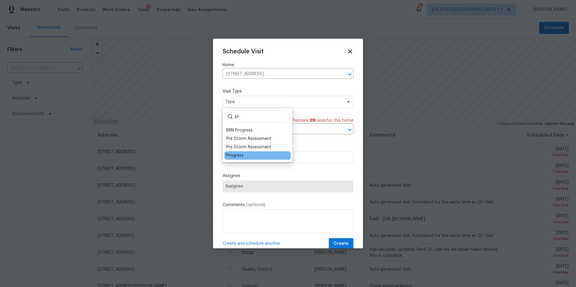
type input "pr"
click at [232, 156] on div "Progress" at bounding box center [234, 156] width 17 height 6
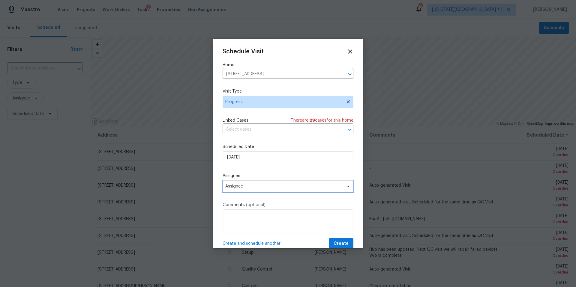
click at [247, 190] on span "Assignee" at bounding box center [287, 186] width 131 height 12
type input "[PERSON_NAME]"
click at [236, 222] on div "[PERSON_NAME]" at bounding box center [241, 220] width 31 height 6
click at [336, 244] on span "Create" at bounding box center [340, 243] width 15 height 7
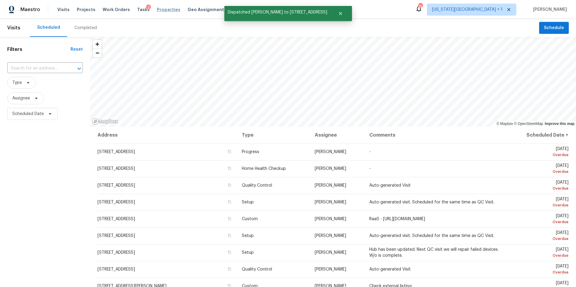
click at [162, 11] on span "Properties" at bounding box center [168, 10] width 23 height 6
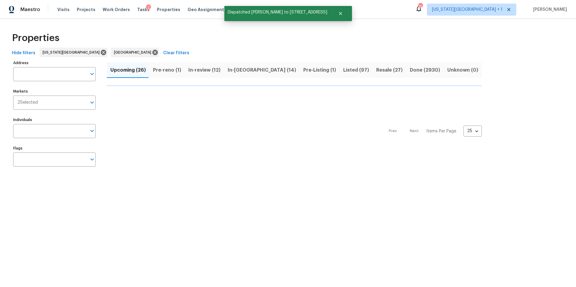
click at [149, 72] on button "Upcoming (26)" at bounding box center [128, 70] width 43 height 16
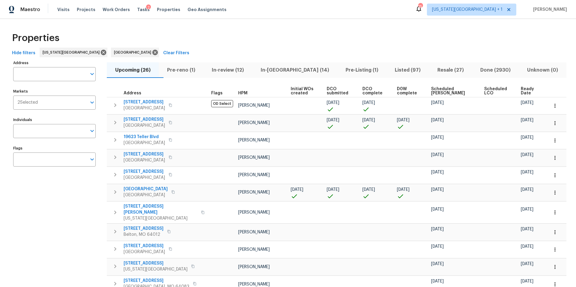
click at [183, 67] on span "Pre-reno (1)" at bounding box center [180, 70] width 37 height 8
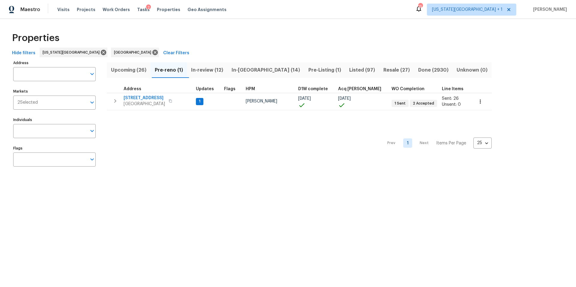
click at [131, 70] on span "Upcoming (26)" at bounding box center [128, 70] width 37 height 8
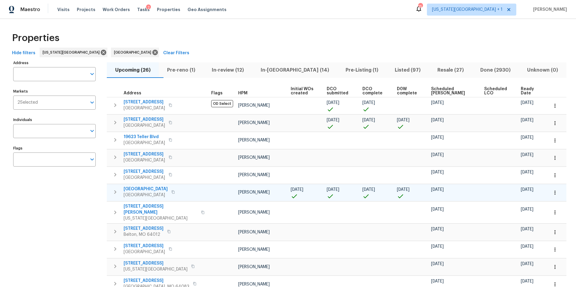
click at [162, 190] on span "1410 Waterside Village Dr" at bounding box center [145, 189] width 44 height 6
click at [554, 192] on icon "button" at bounding box center [555, 193] width 6 height 6
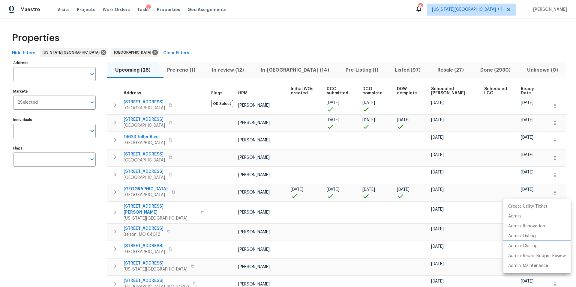
click at [525, 244] on p "Admin: Closing" at bounding box center [522, 246] width 29 height 6
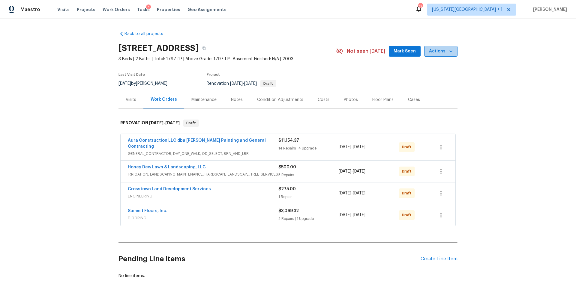
click at [440, 53] on span "Actions" at bounding box center [441, 51] width 24 height 7
